Goal: Find specific page/section

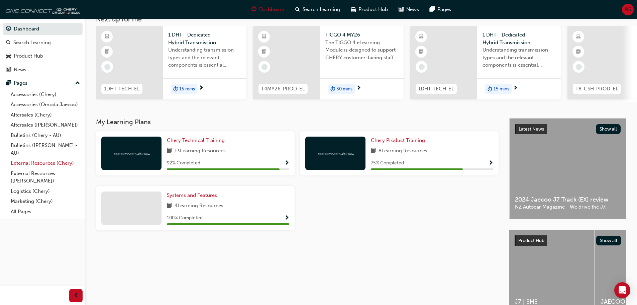
scroll to position [67, 0]
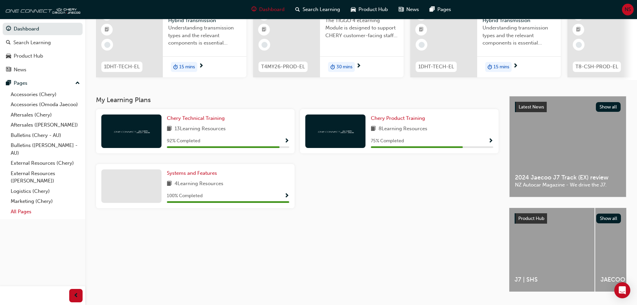
click at [19, 210] on link "All Pages" at bounding box center [45, 211] width 75 height 10
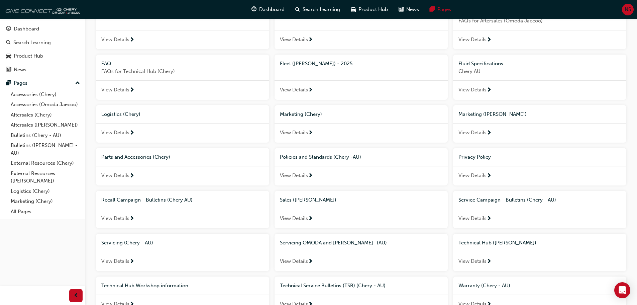
scroll to position [167, 0]
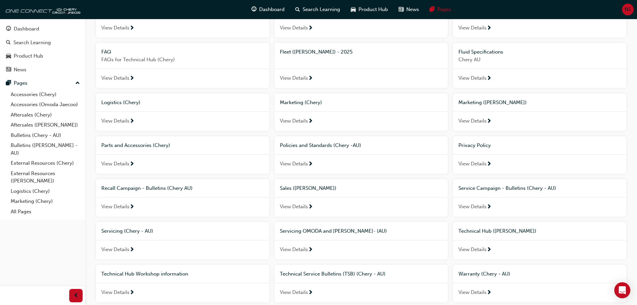
click at [492, 232] on span "Technical Hub ([PERSON_NAME])" at bounding box center [497, 231] width 78 height 6
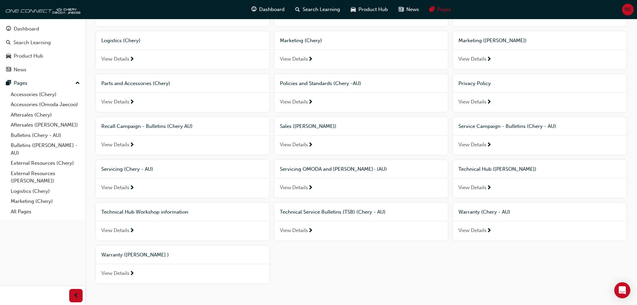
scroll to position [217, 0]
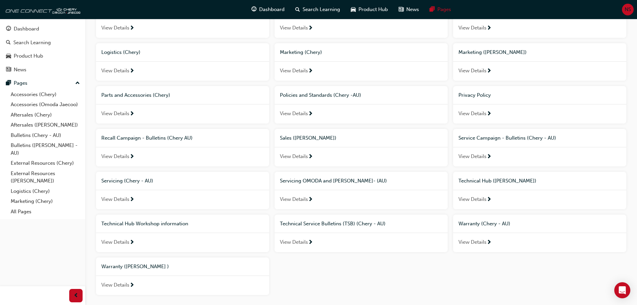
drag, startPoint x: 144, startPoint y: 224, endPoint x: 150, endPoint y: 224, distance: 5.4
click at [145, 224] on span "Technical Hub Workshop information" at bounding box center [144, 223] width 87 height 6
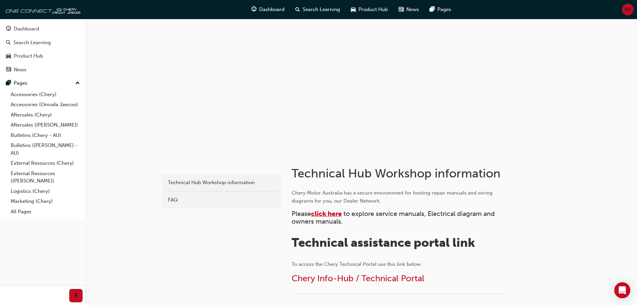
click at [323, 215] on span "click here" at bounding box center [326, 214] width 31 height 8
